Goal: Transaction & Acquisition: Purchase product/service

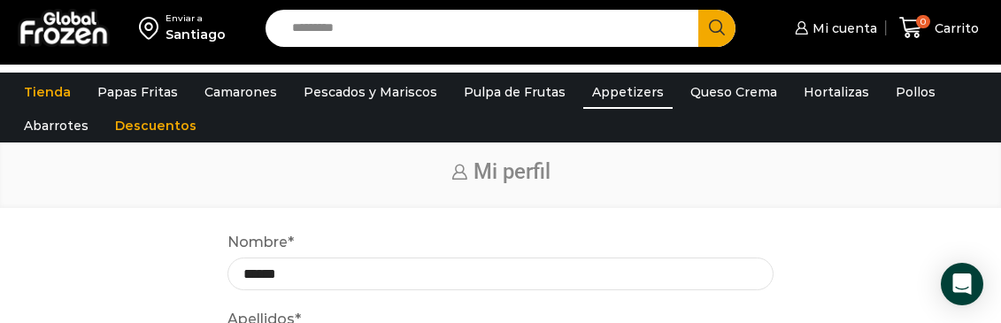
click at [606, 85] on link "Appetizers" at bounding box center [627, 92] width 89 height 34
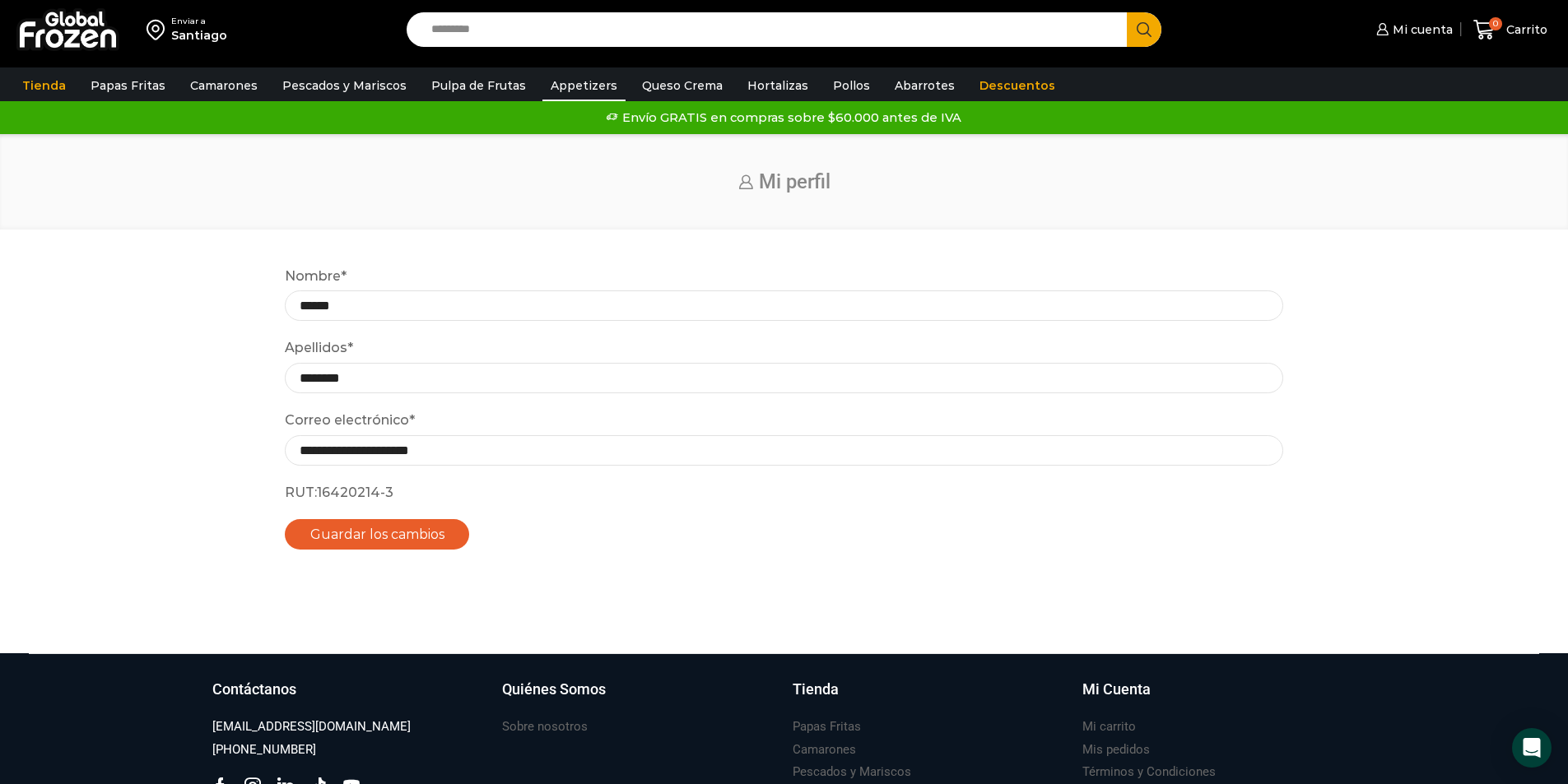
click at [574, 80] on link "Appetizers" at bounding box center [583, 86] width 83 height 32
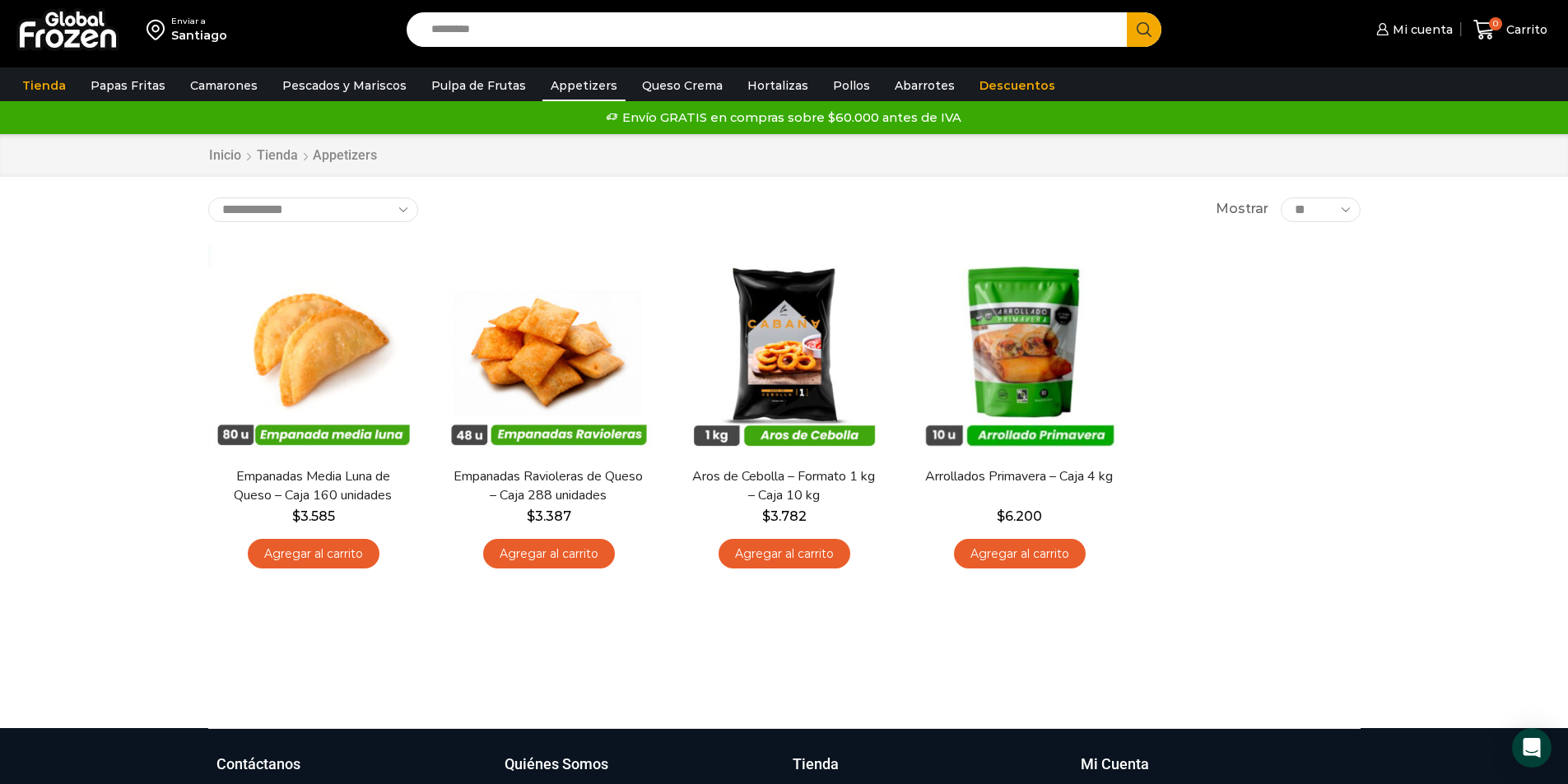
click at [773, 33] on input "Search input" at bounding box center [771, 29] width 697 height 34
type input "********"
click at [1127, 12] on button "Search" at bounding box center [1144, 29] width 34 height 34
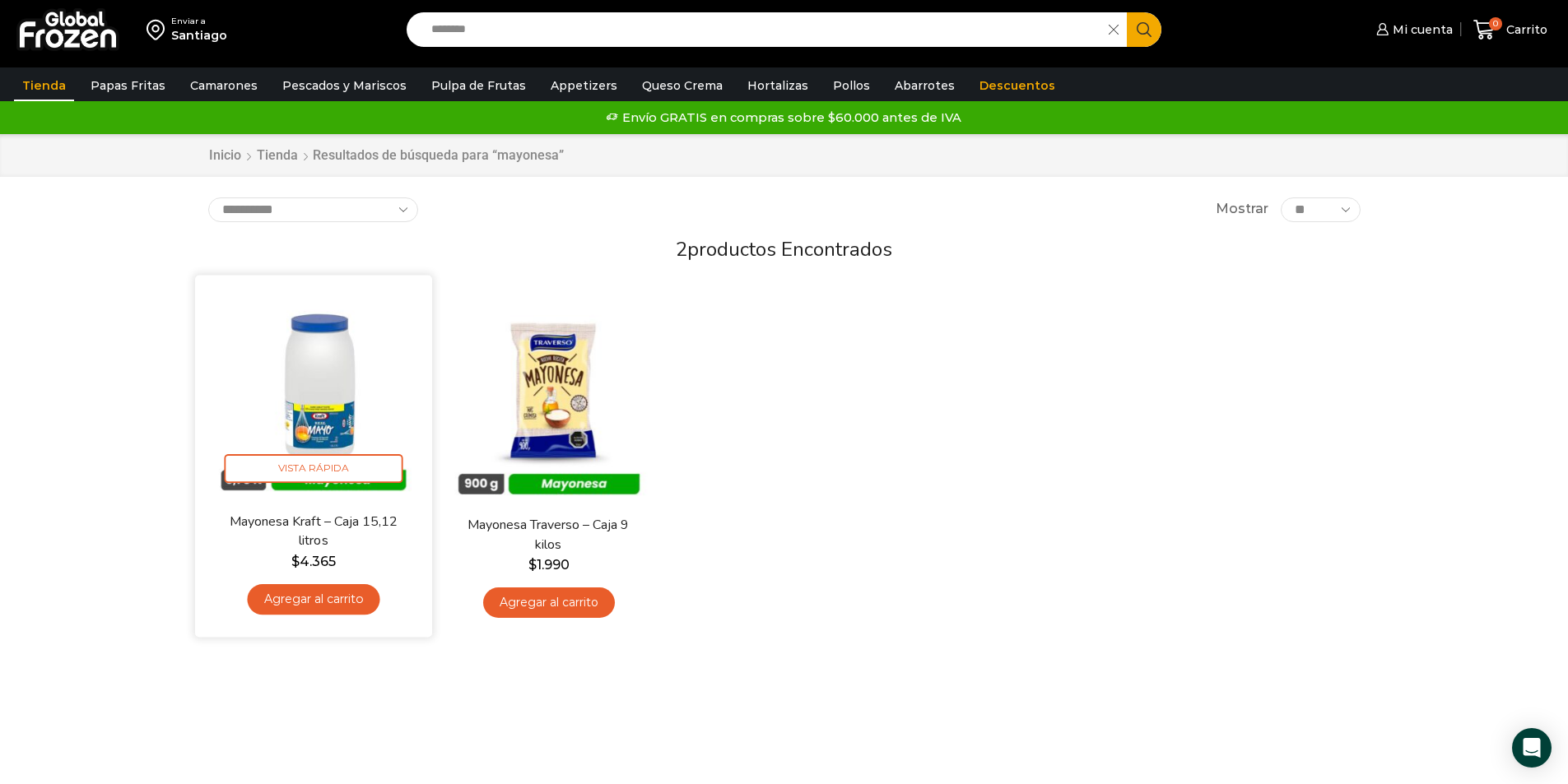
click at [326, 390] on img at bounding box center [314, 394] width 212 height 212
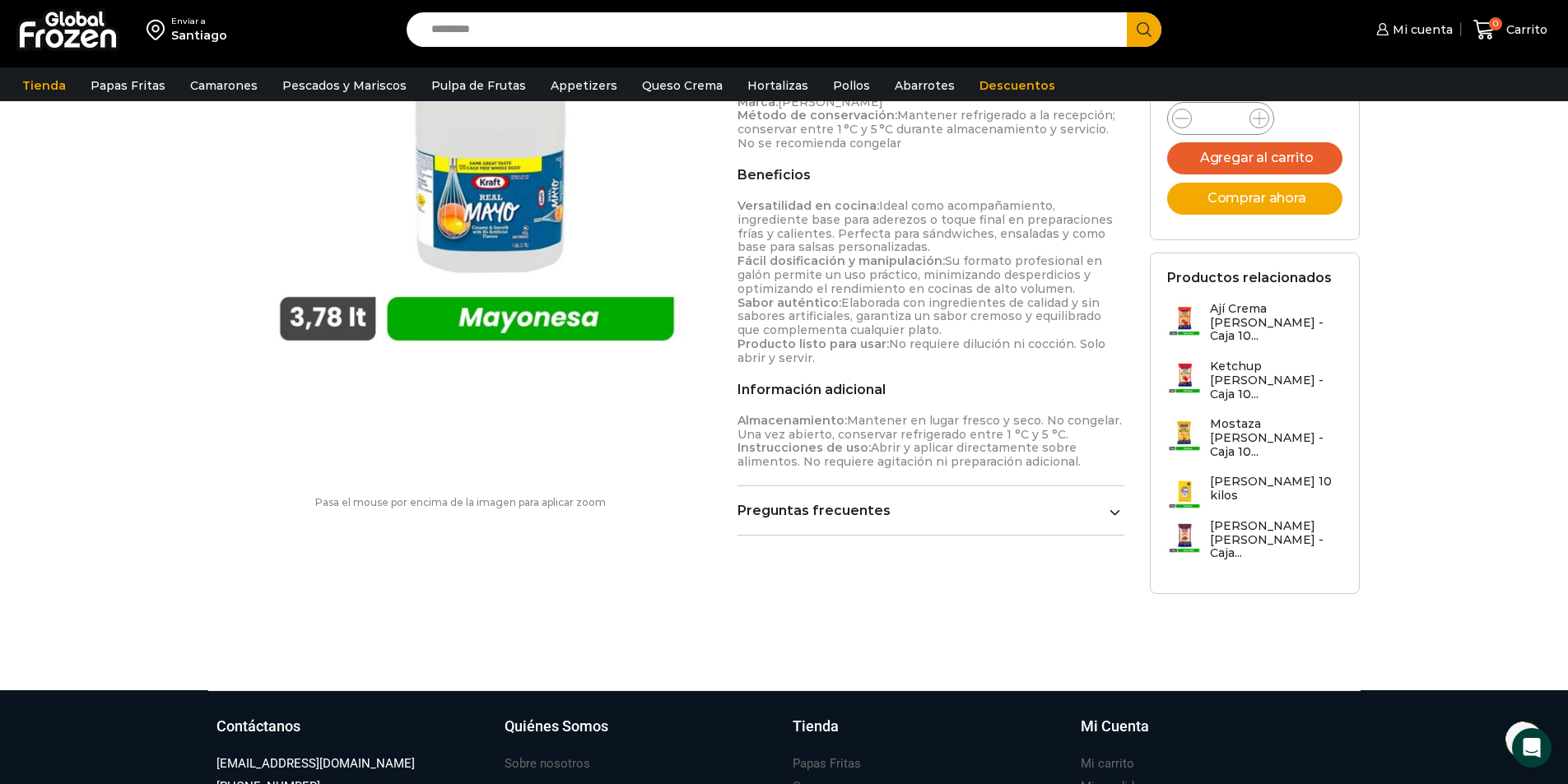
scroll to position [659, 0]
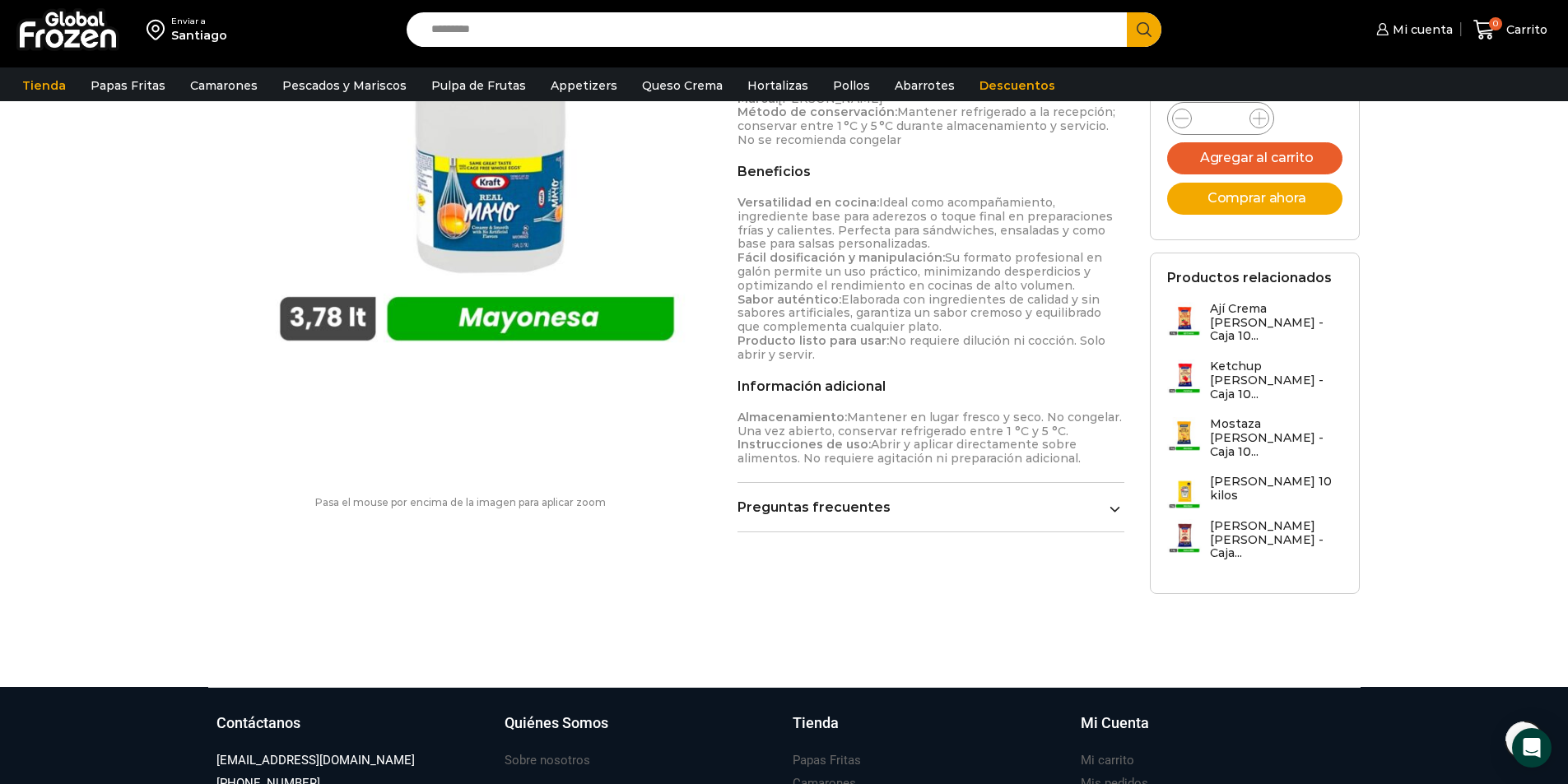
click at [1109, 499] on link "Preguntas frecuentes" at bounding box center [931, 507] width 388 height 16
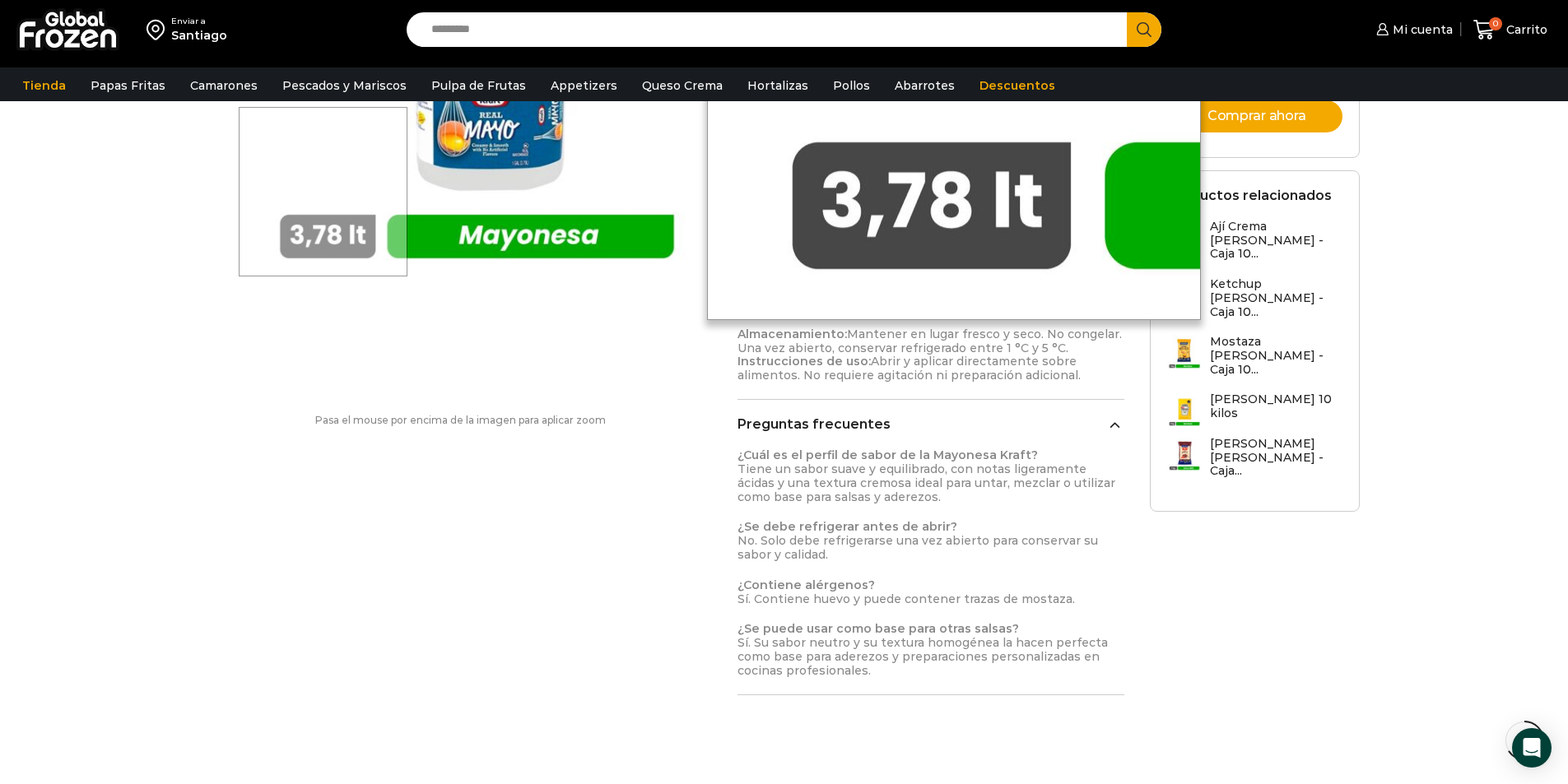
scroll to position [741, 0]
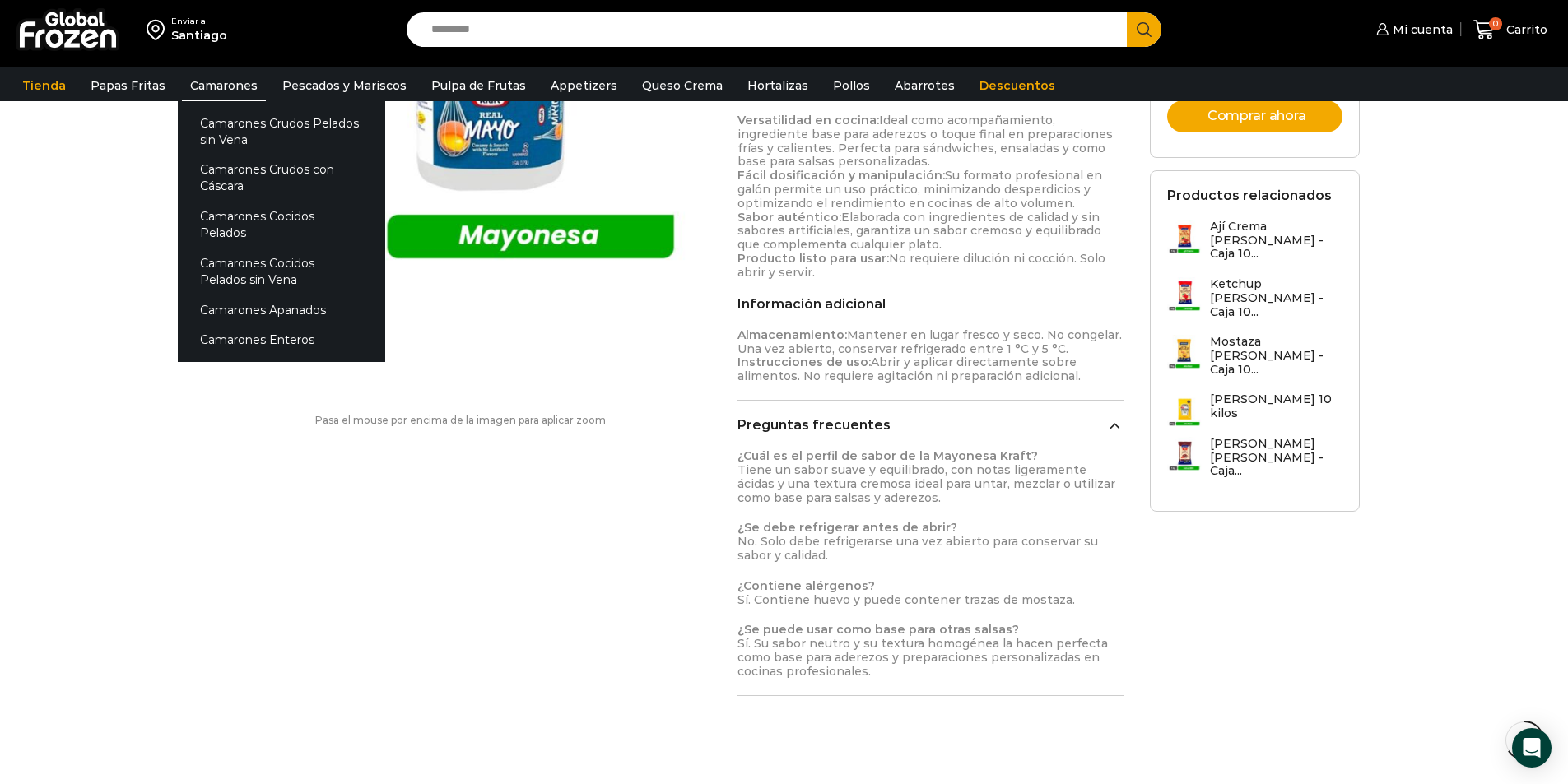
click at [218, 80] on link "Camarones" at bounding box center [224, 86] width 84 height 32
click at [235, 131] on link "Camarones Crudos Pelados sin Vena" at bounding box center [281, 131] width 208 height 47
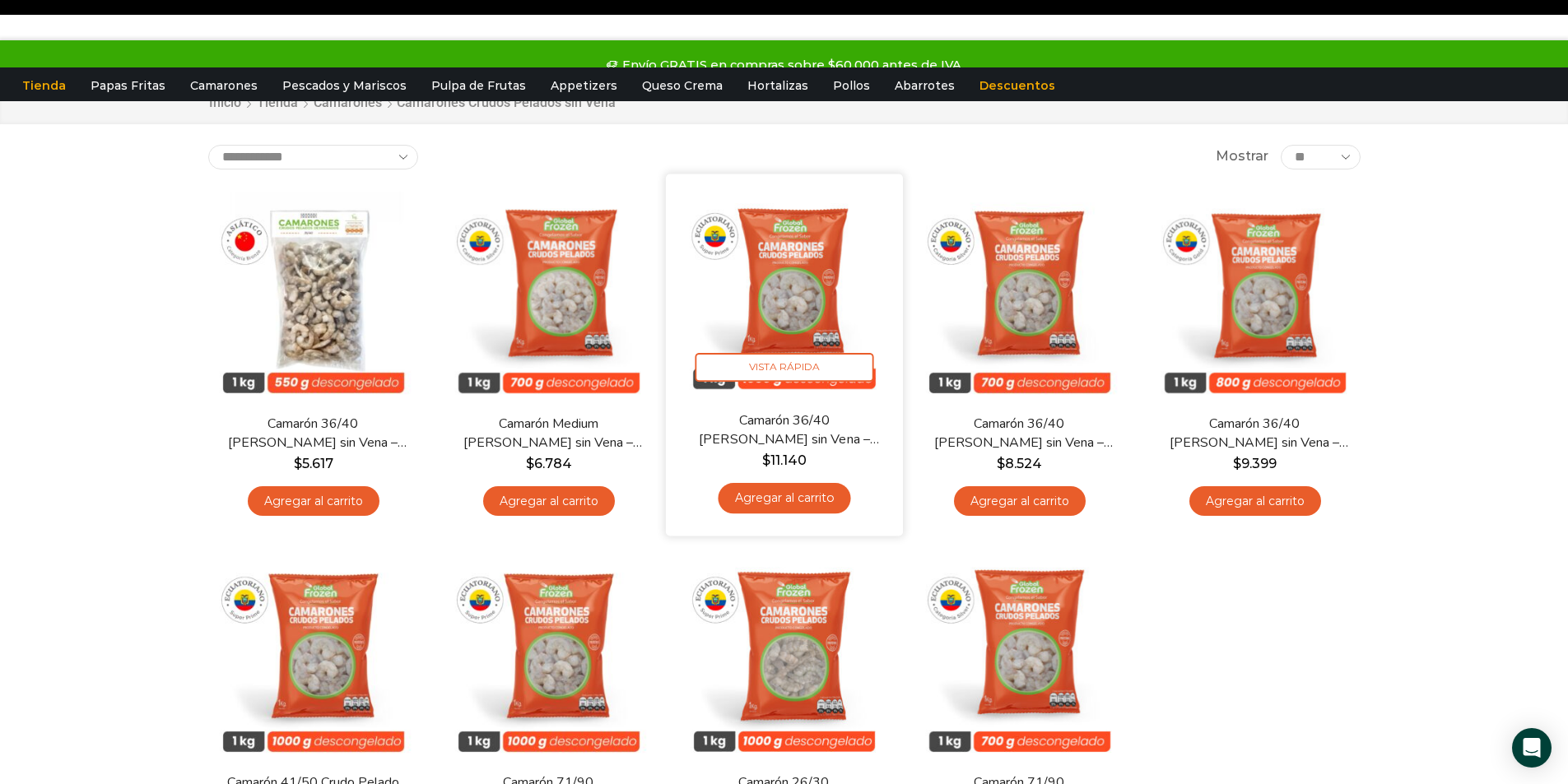
scroll to position [82, 0]
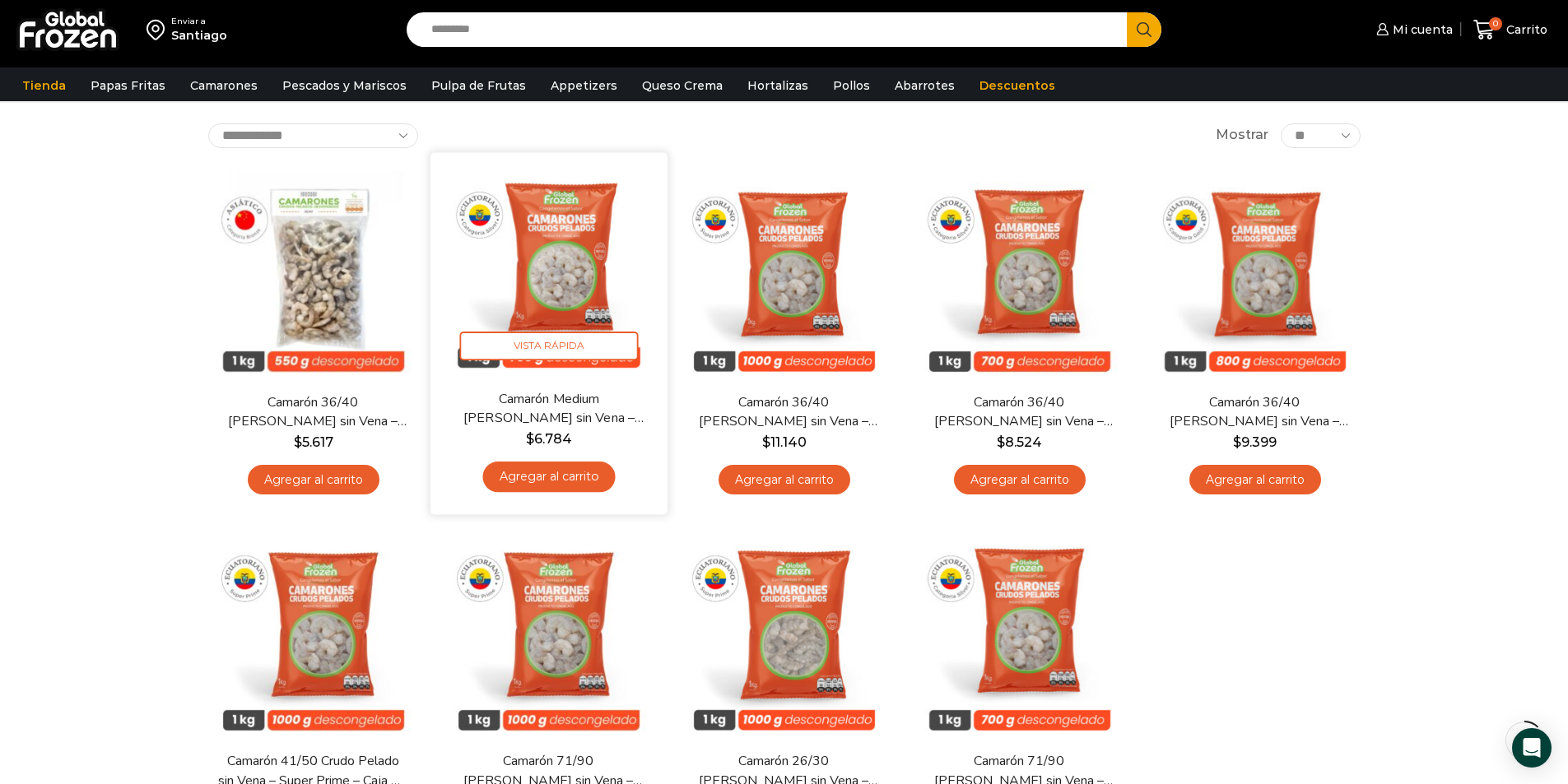
click at [557, 267] on img at bounding box center [549, 271] width 212 height 212
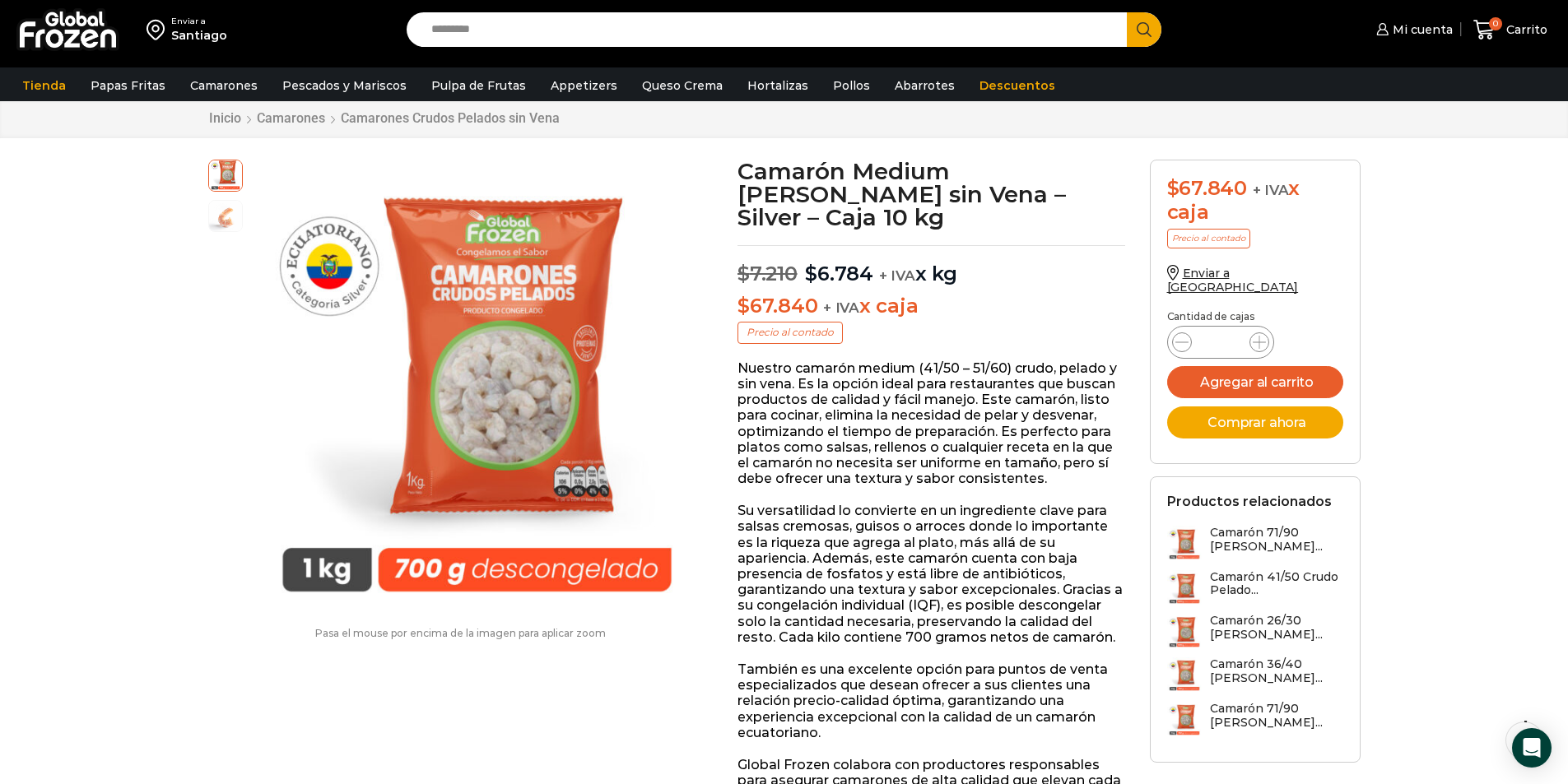
scroll to position [83, 0]
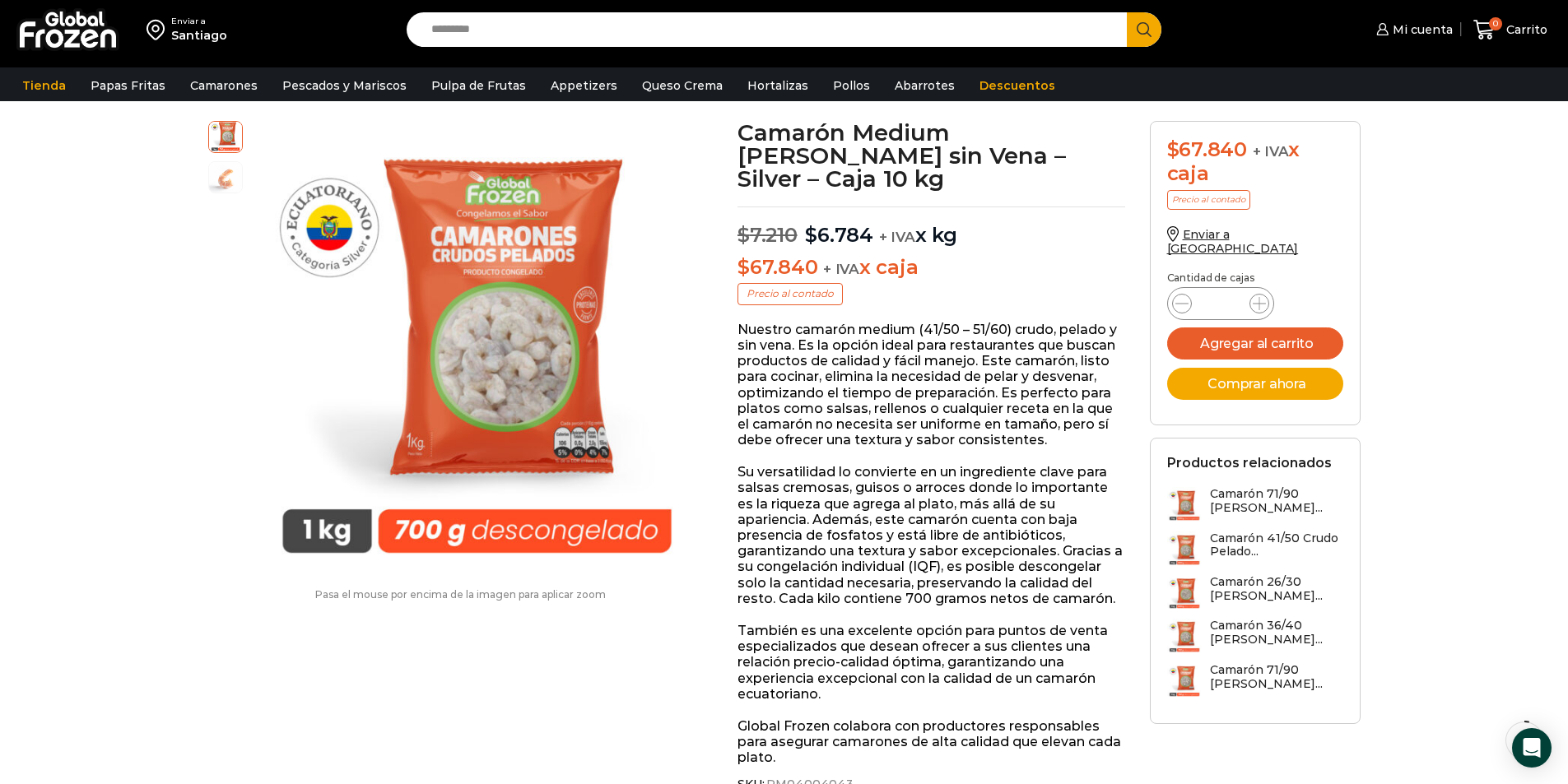
click at [795, 255] on bdi "$ 67.840" at bounding box center [778, 267] width 80 height 24
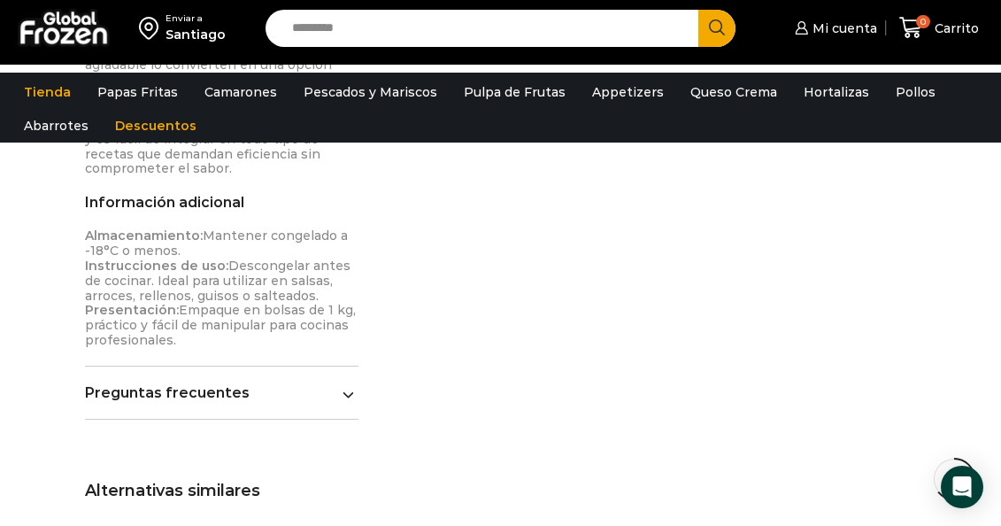
scroll to position [2301, 0]
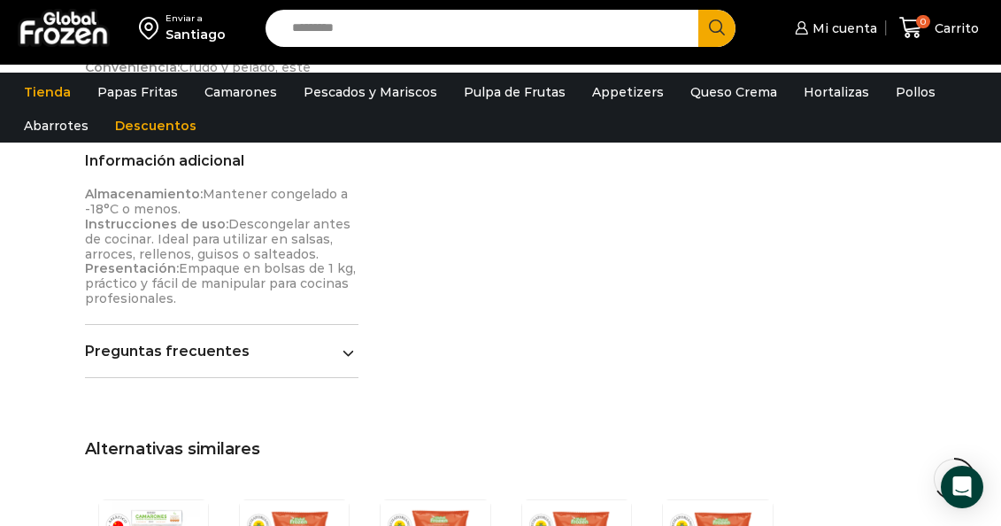
click at [353, 347] on icon at bounding box center [348, 353] width 12 height 12
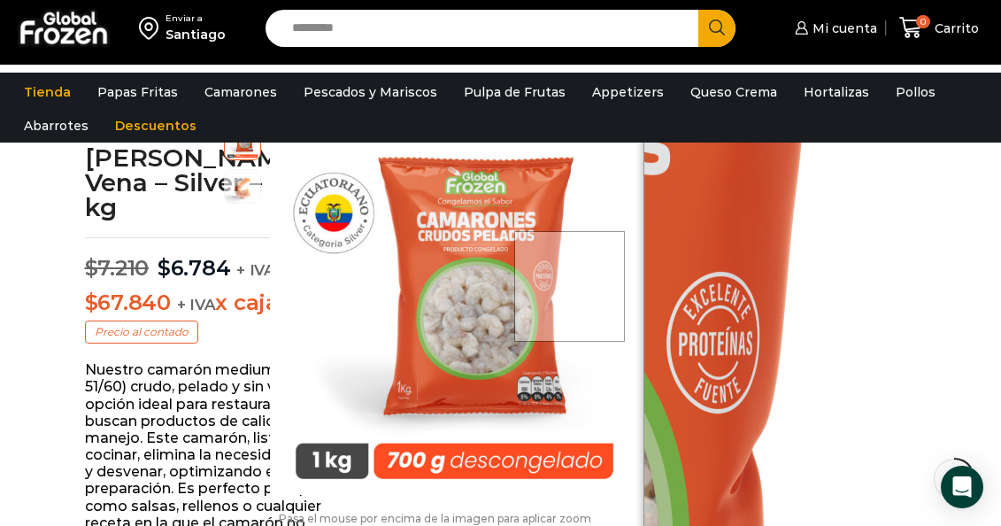
scroll to position [620, 0]
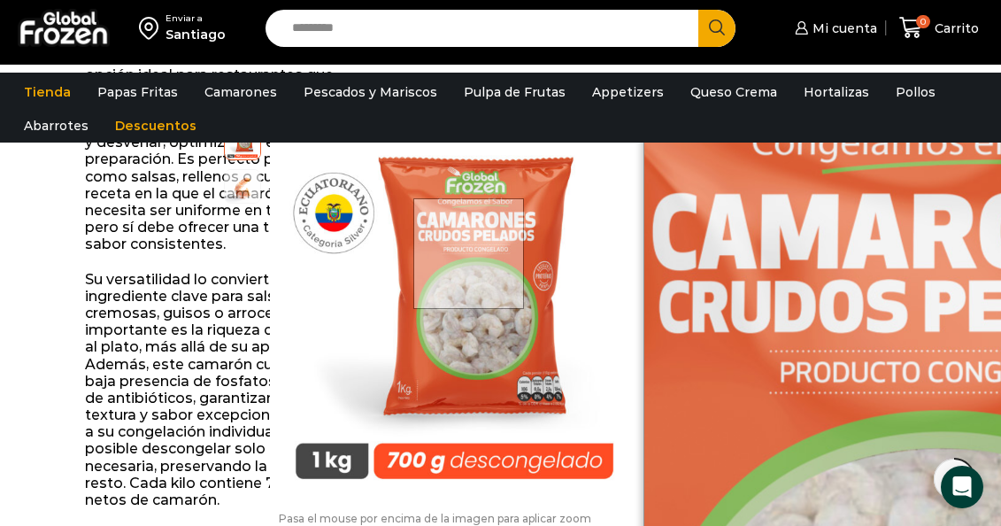
scroll to position [709, 0]
